Goal: Task Accomplishment & Management: Manage account settings

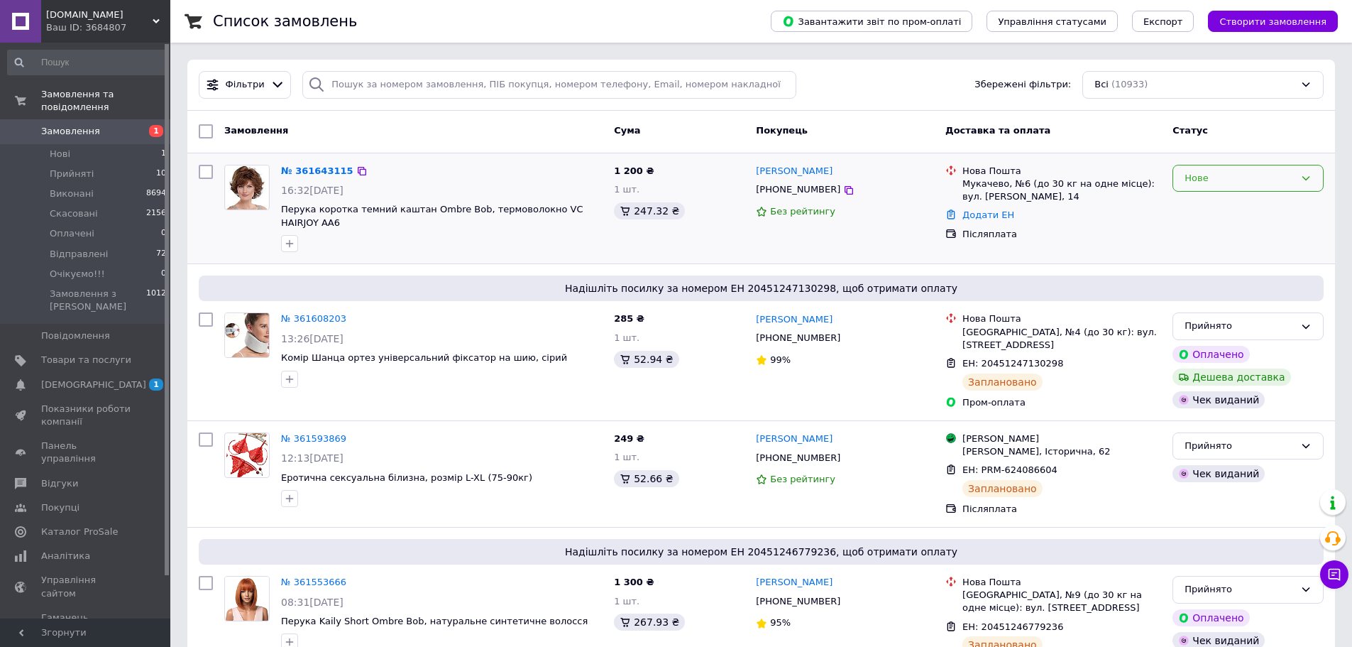
click at [1238, 185] on div "Нове" at bounding box center [1240, 178] width 110 height 15
click at [1223, 211] on li "Прийнято" at bounding box center [1249, 208] width 150 height 26
drag, startPoint x: 605, startPoint y: 209, endPoint x: 538, endPoint y: 209, distance: 66.7
click at [538, 209] on div "№ 361643115 16:32[DATE] Парик короткий темный каштан Ombre Bob, термоволокно VC…" at bounding box center [441, 208] width 333 height 99
copy span "VC HAIRJOY"
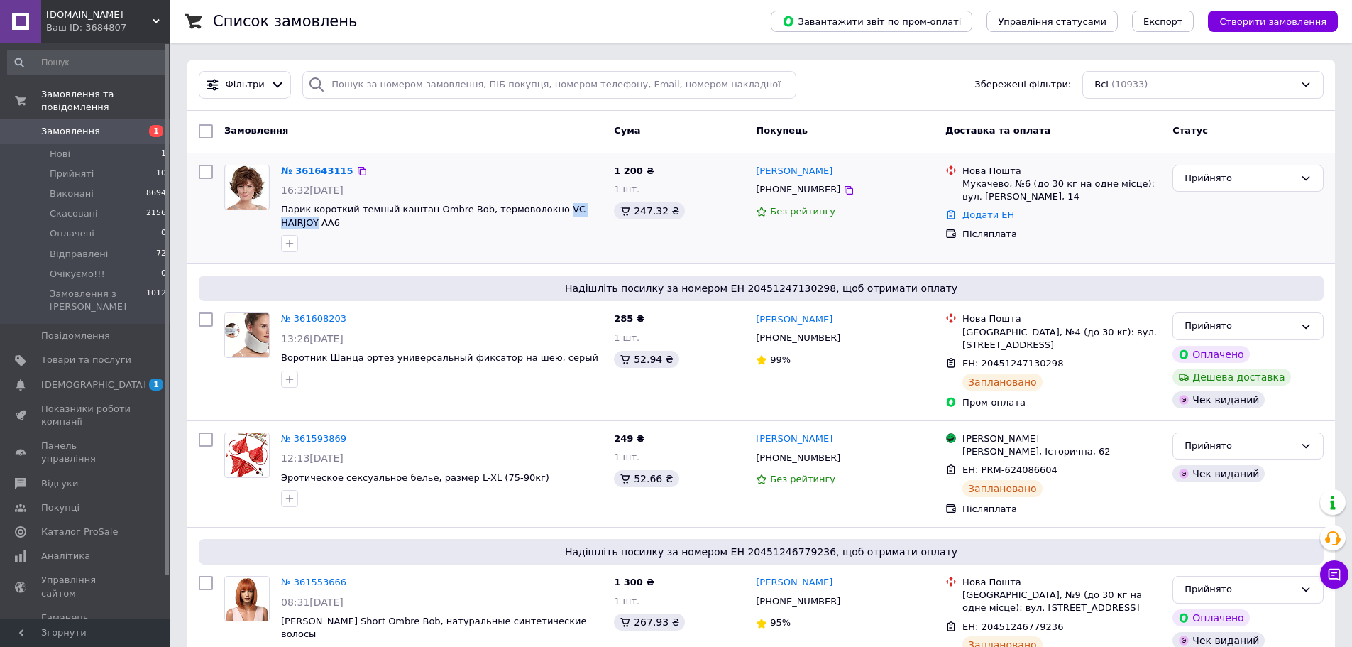
click at [299, 170] on link "№ 361643115" at bounding box center [317, 170] width 72 height 11
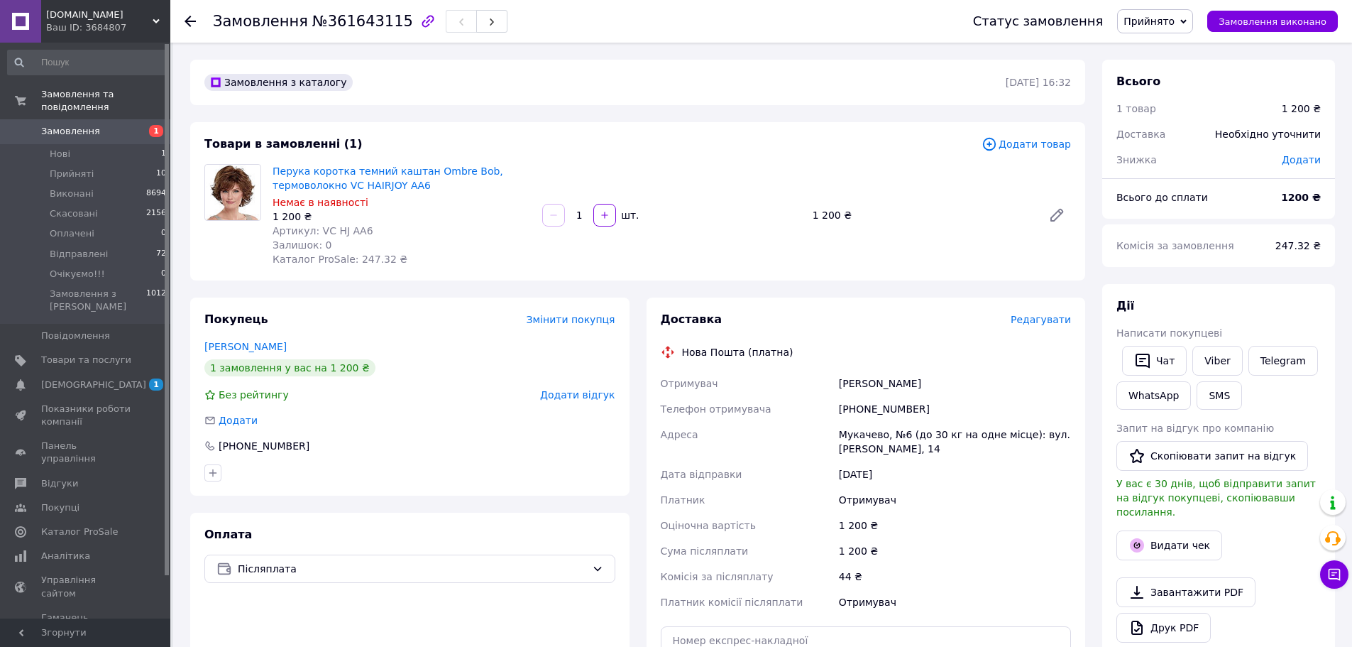
click at [1055, 317] on span "Редагувати" at bounding box center [1041, 319] width 60 height 11
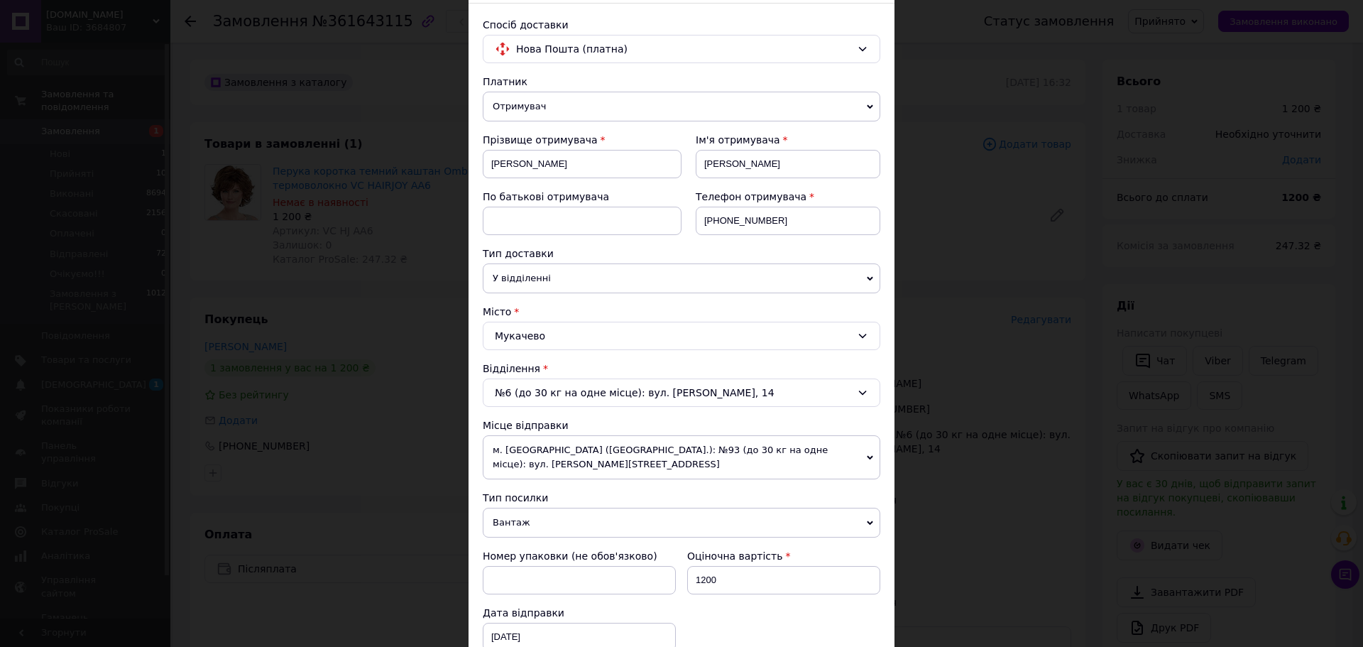
scroll to position [284, 0]
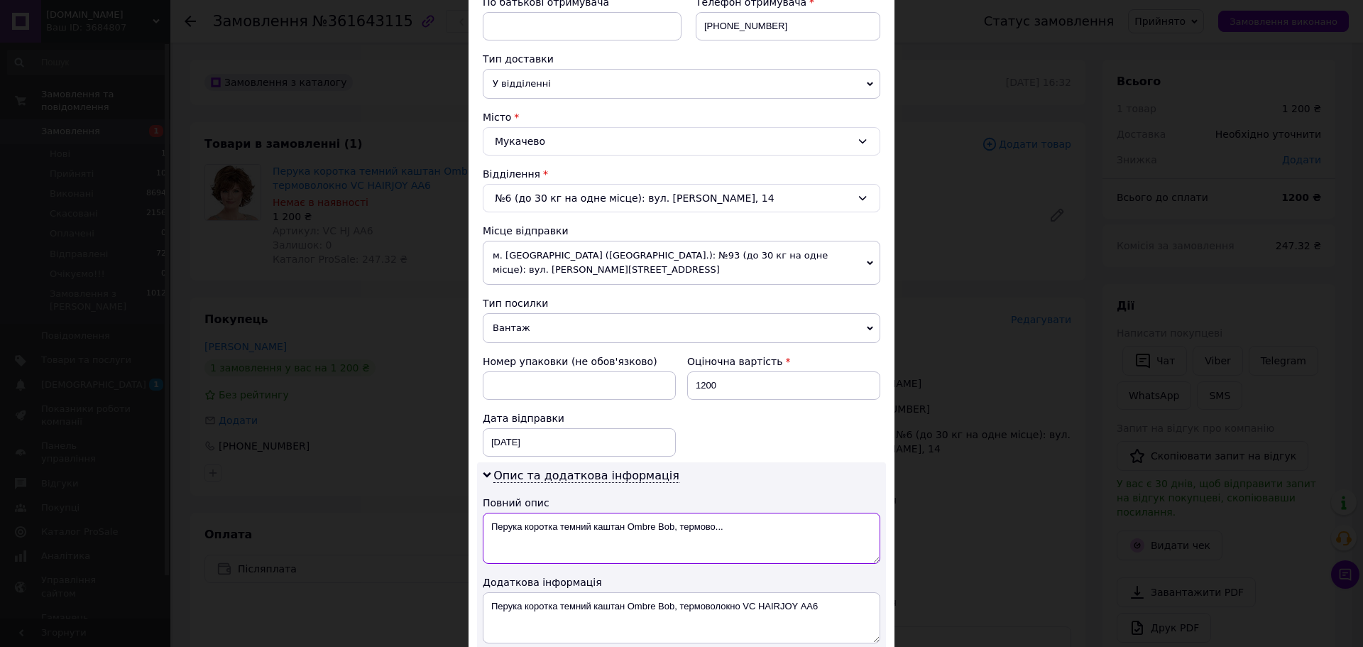
drag, startPoint x: 678, startPoint y: 512, endPoint x: 748, endPoint y: 524, distance: 71.3
click at [748, 524] on textarea "Перука коротка темний каштан Ombre Bob, термово..." at bounding box center [682, 538] width 398 height 51
paste textarea "VC HAIRJOY"
drag, startPoint x: 628, startPoint y: 513, endPoint x: 792, endPoint y: 523, distance: 165.0
click at [792, 523] on textarea "Перука коротка темний каштан Ombre Bob, VC HAIRJOY" at bounding box center [682, 538] width 398 height 51
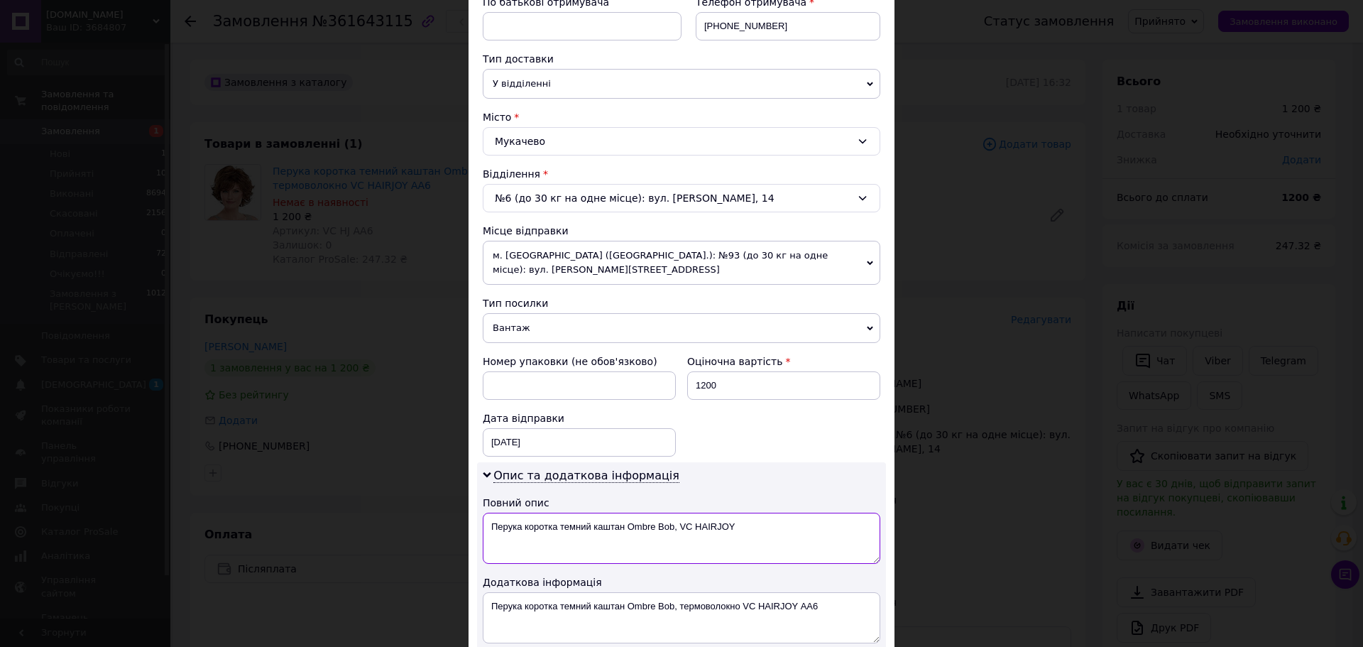
paste textarea
drag, startPoint x: 816, startPoint y: 592, endPoint x: 741, endPoint y: 593, distance: 75.3
click at [741, 593] on textarea "Перука коротка темний каштан Ombre Bob, термоволокно VC HAIRJOY АA6" at bounding box center [682, 617] width 398 height 51
drag, startPoint x: 687, startPoint y: 503, endPoint x: 625, endPoint y: 511, distance: 61.6
click at [625, 513] on textarea "Перука коротка темний каштан VC HAIRJOY" at bounding box center [682, 538] width 398 height 51
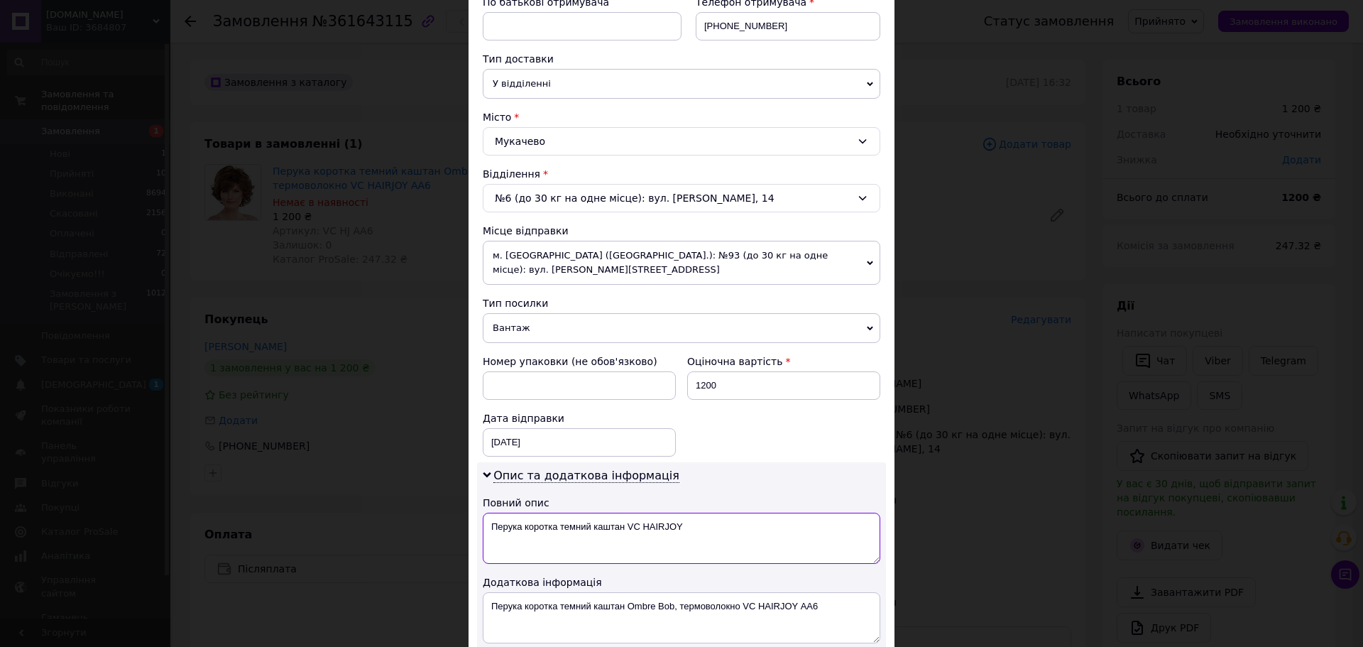
paste textarea "АA6"
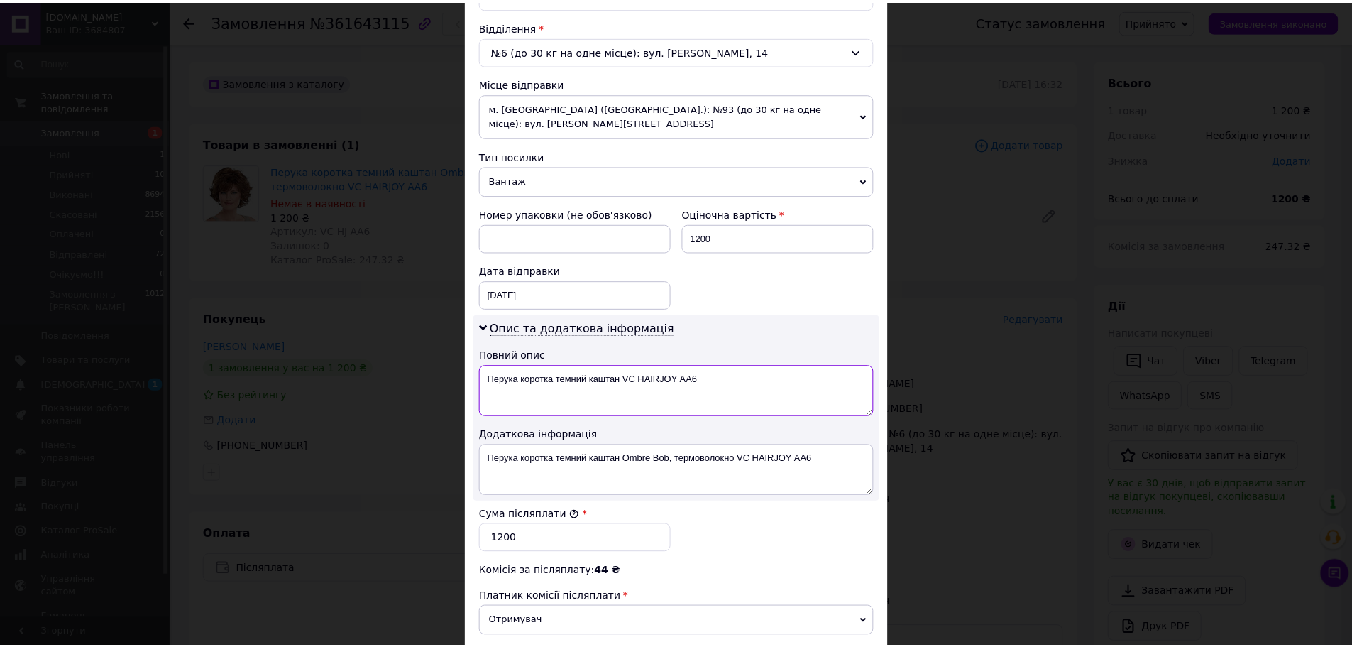
scroll to position [568, 0]
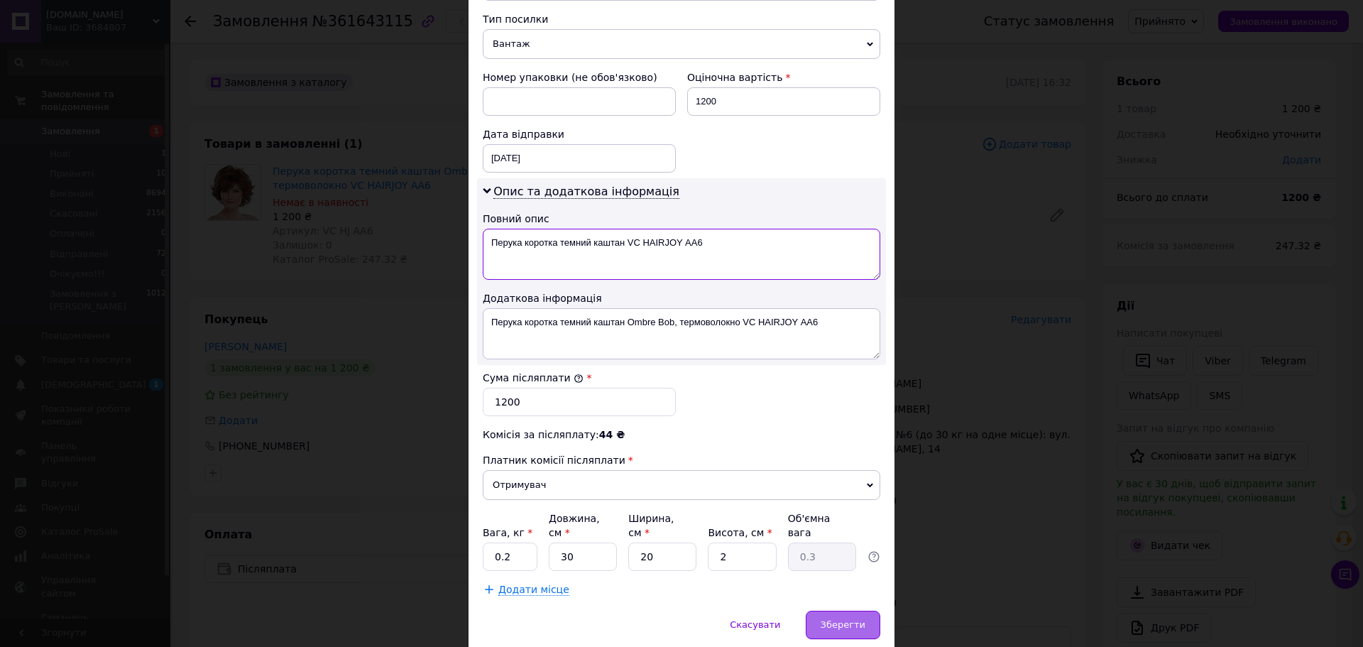
type textarea "Перука коротка темний каштан VC HAIRJOY АA6"
click at [849, 611] on div "Зберегти" at bounding box center [843, 625] width 75 height 28
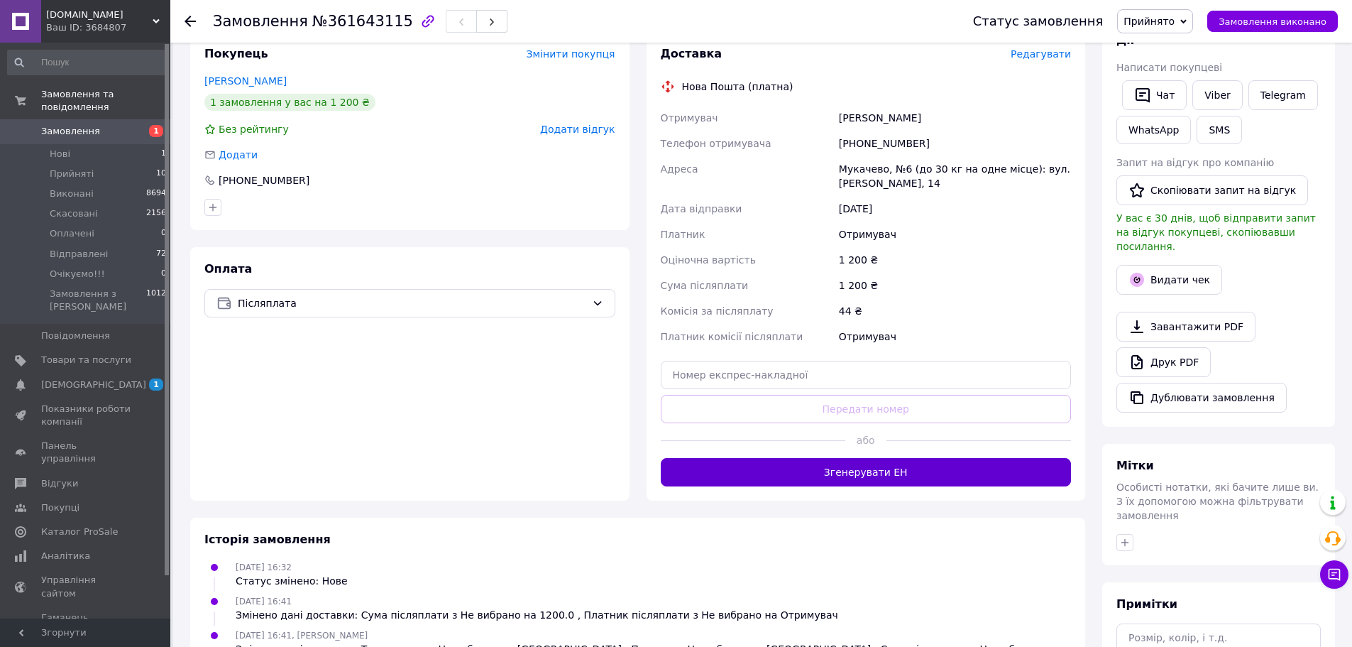
scroll to position [284, 0]
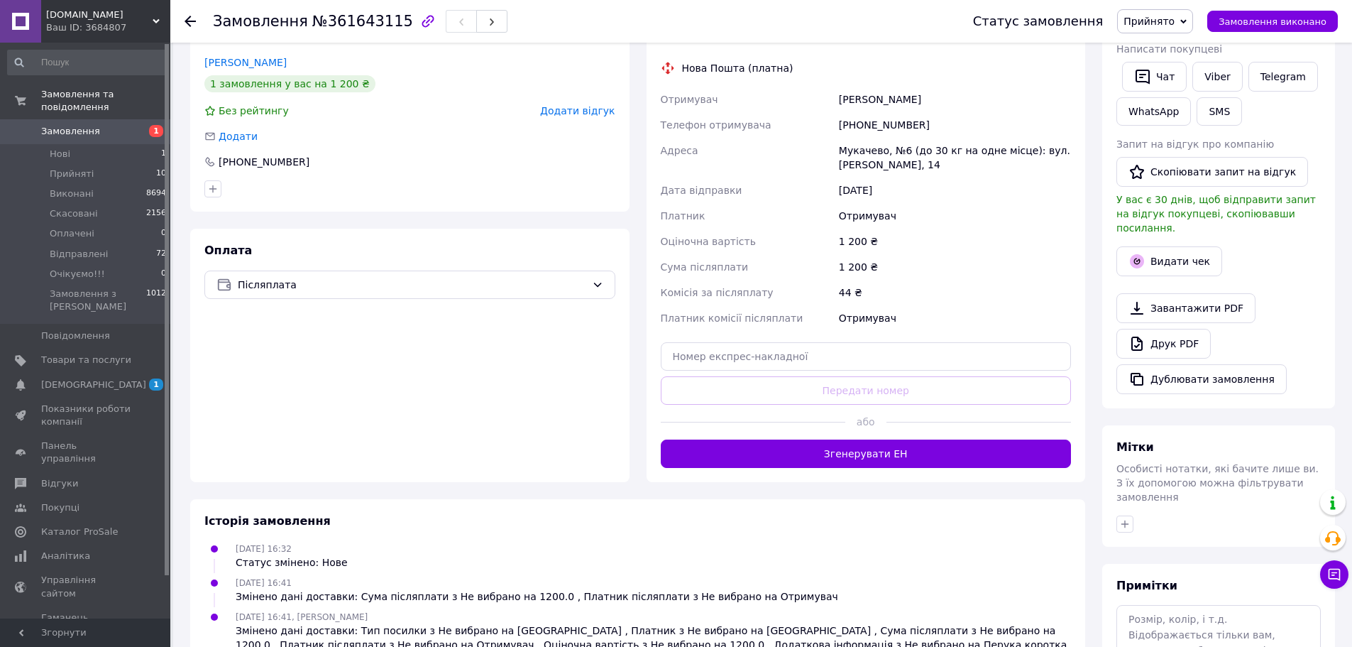
click at [891, 449] on button "Згенерувати ЕН" at bounding box center [866, 453] width 411 height 28
click at [1171, 251] on button "Видати чек" at bounding box center [1170, 261] width 106 height 30
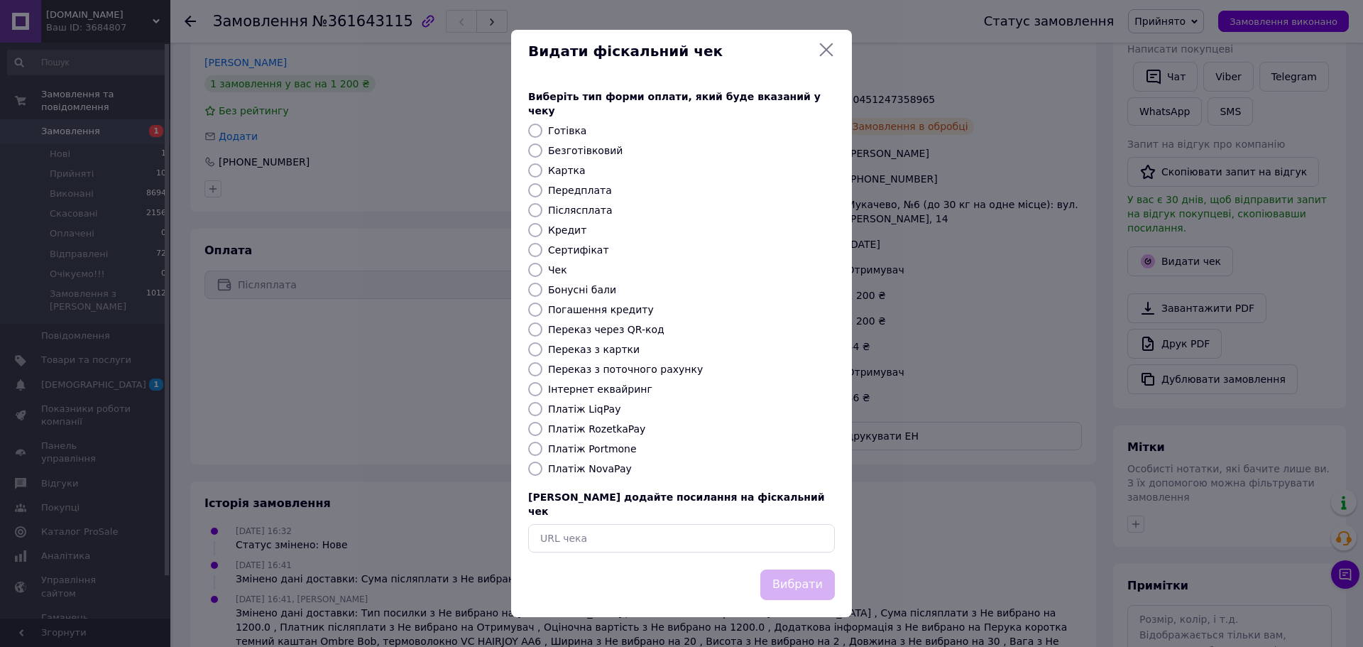
click at [602, 468] on label "Платіж NovaPay" at bounding box center [590, 468] width 84 height 11
click at [542, 468] on input "Платіж NovaPay" at bounding box center [535, 468] width 14 height 14
radio input "true"
click at [793, 569] on button "Вибрати" at bounding box center [797, 584] width 75 height 31
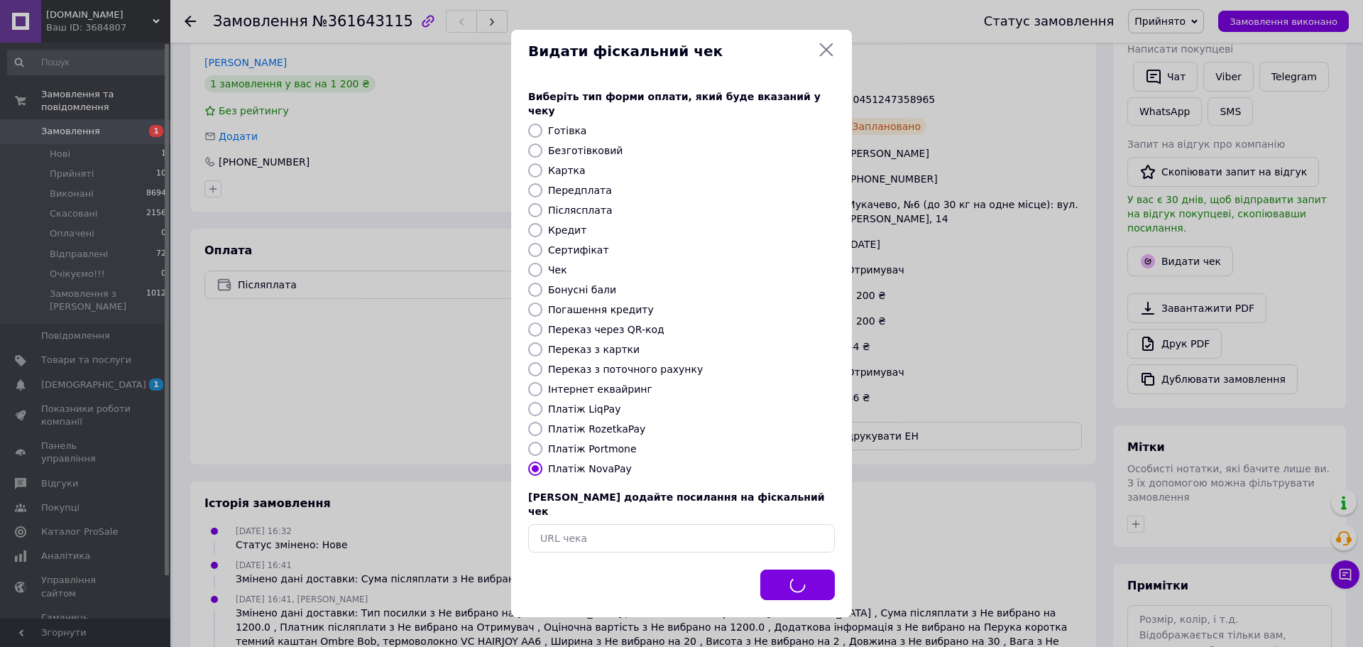
click at [884, 91] on div "Видати фіскальний чек Виберіть тип форми оплати, який буде вказаний у чеку Готі…" at bounding box center [681, 323] width 1363 height 647
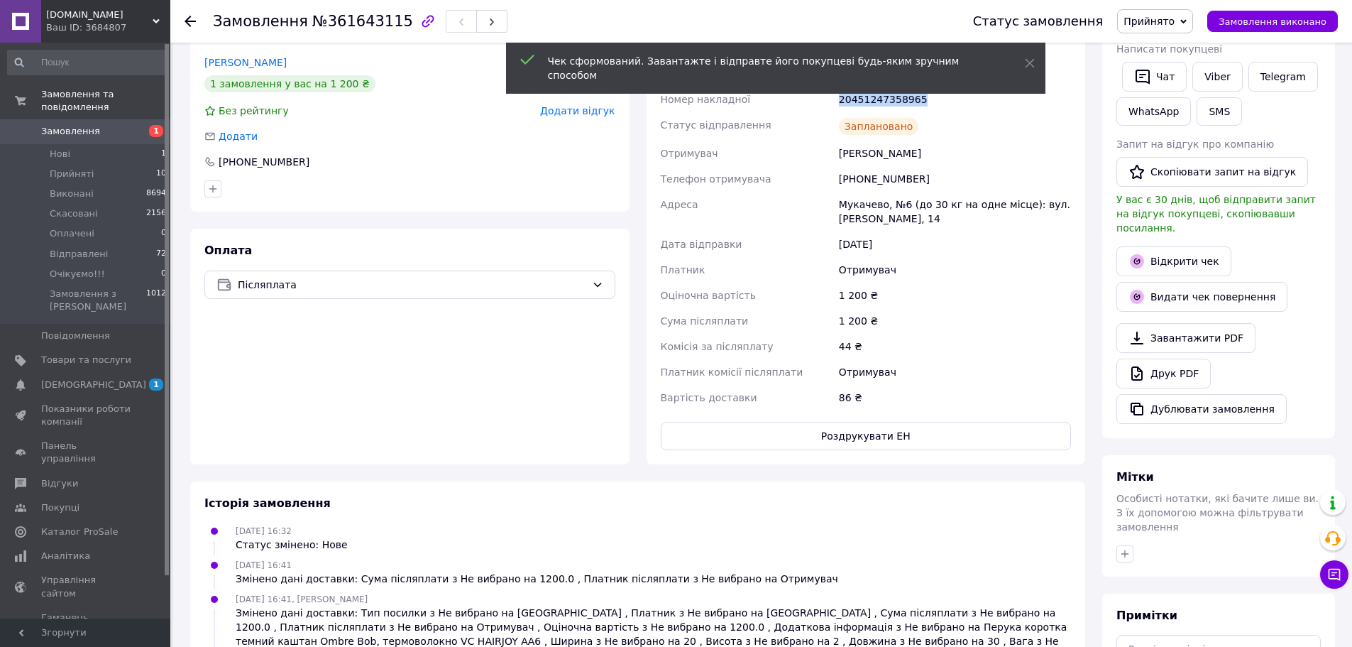
click at [884, 90] on div "20451247358965" at bounding box center [955, 100] width 238 height 26
copy div "20451247358965"
click at [1218, 109] on button "SMS" at bounding box center [1219, 111] width 45 height 28
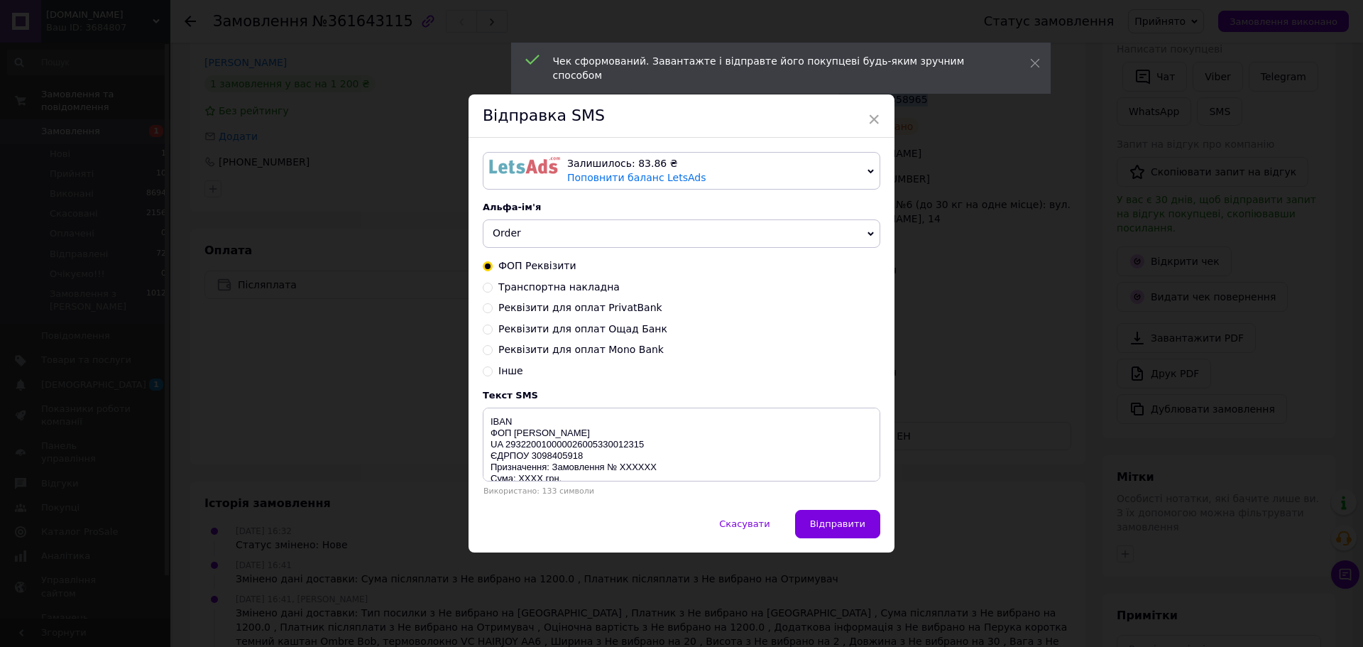
click at [569, 290] on span "Транспортна накладна" at bounding box center [558, 286] width 121 height 11
click at [493, 290] on input "Транспортна накладна" at bounding box center [488, 286] width 10 height 10
radio input "true"
radio input "false"
click at [573, 420] on textarea "ТТН XXXXXXXXXXXXXX тел: [PHONE_NUMBER] або [PHONE_NUMBER] [DOMAIN_NAME]" at bounding box center [682, 445] width 398 height 74
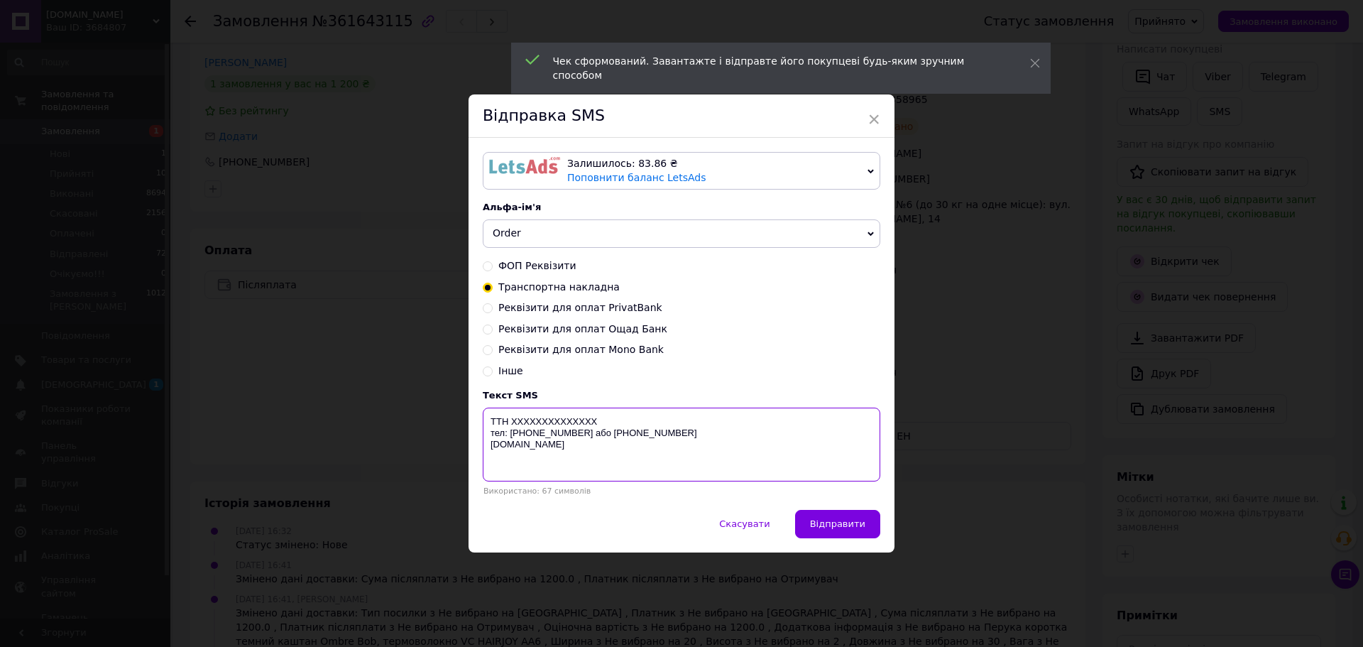
click at [573, 420] on textarea "ТТН XXXXXXXXXXXXXX тел: [PHONE_NUMBER] або [PHONE_NUMBER] [DOMAIN_NAME]" at bounding box center [682, 445] width 398 height 74
paste textarea "20451247358965"
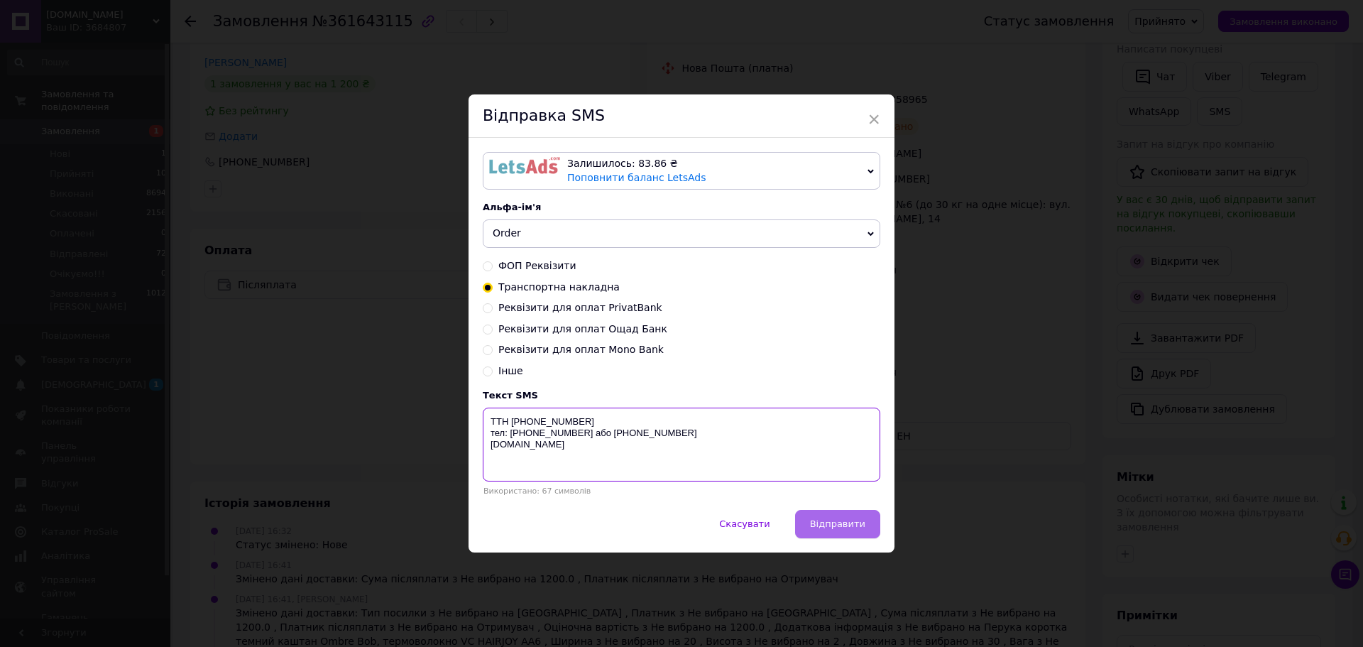
type textarea "ТТН [PHONE_NUMBER] тел: [PHONE_NUMBER] або [PHONE_NUMBER] [DOMAIN_NAME]"
click at [848, 532] on button "Відправити" at bounding box center [837, 524] width 85 height 28
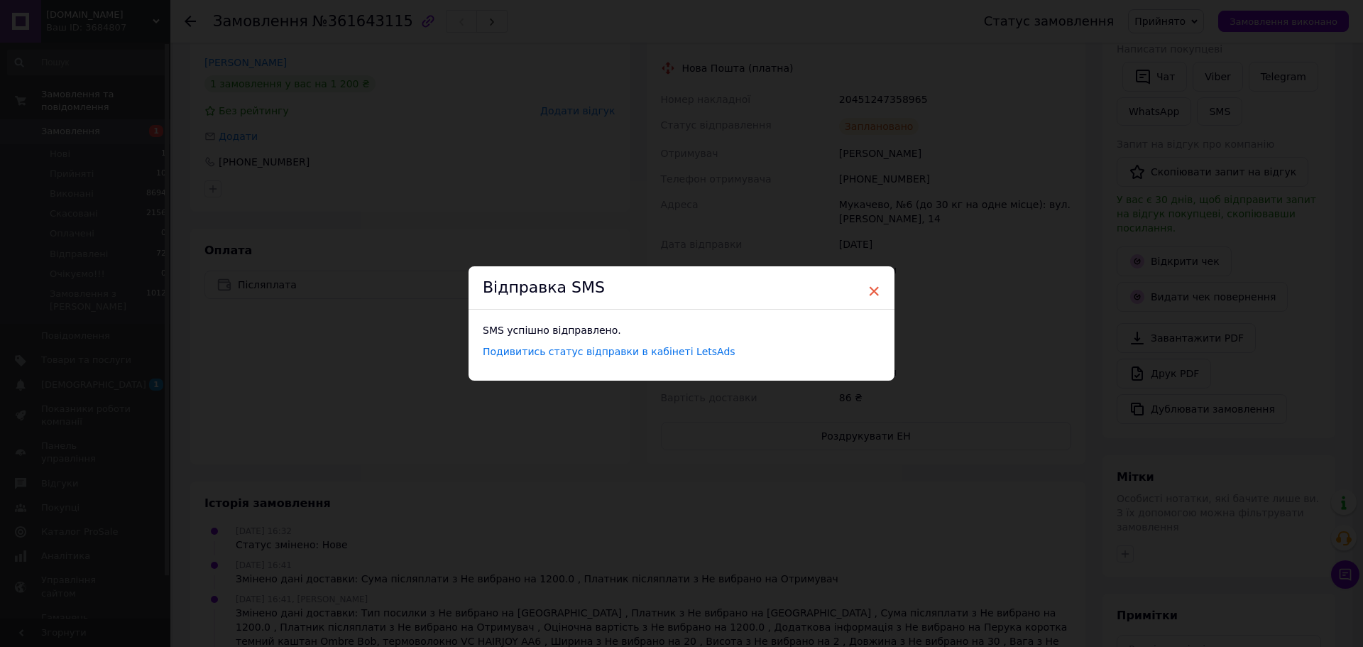
click at [871, 288] on span "×" at bounding box center [874, 291] width 13 height 24
